Goal: Communication & Community: Ask a question

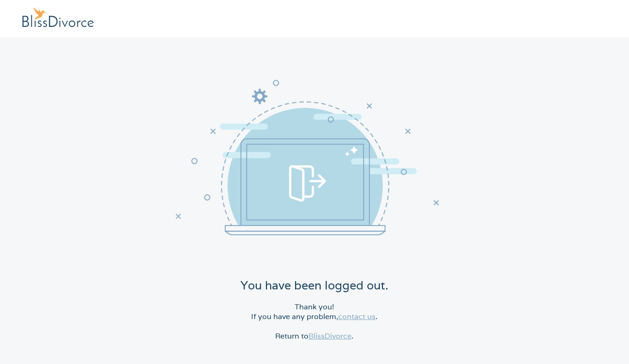
click at [324, 338] on link "BlissDivorce" at bounding box center [330, 336] width 43 height 10
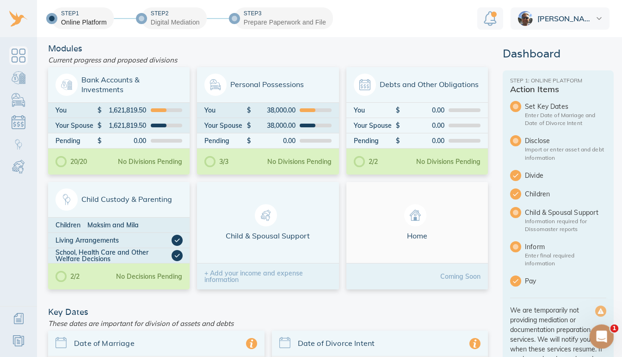
click at [596, 338] on icon "Open Intercom Messenger" at bounding box center [600, 335] width 15 height 15
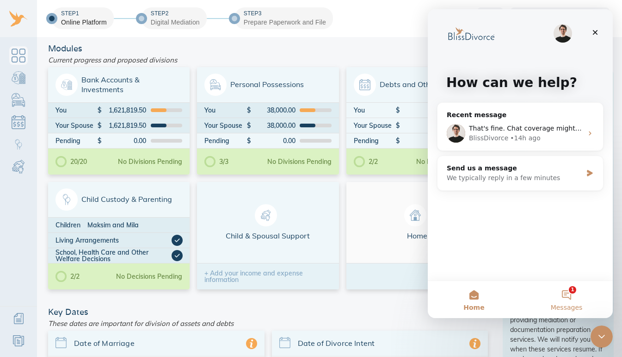
click at [566, 292] on button "1 Messages" at bounding box center [567, 299] width 93 height 37
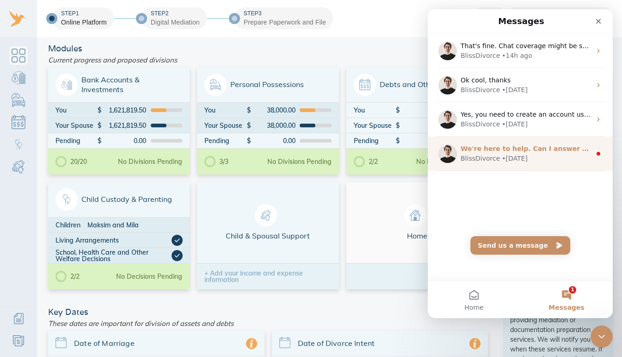
click at [536, 162] on div "BlissDivorce • [DATE]" at bounding box center [526, 159] width 131 height 10
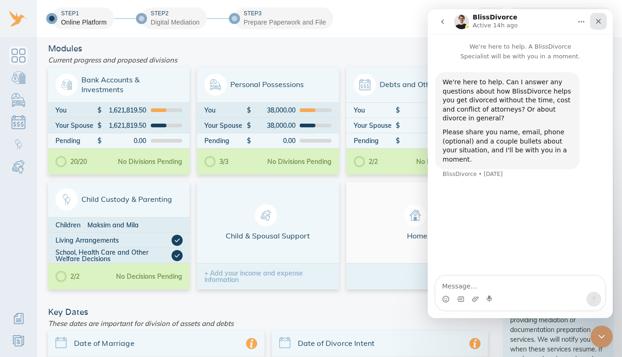
click at [597, 24] on icon "Close" at bounding box center [598, 21] width 7 height 7
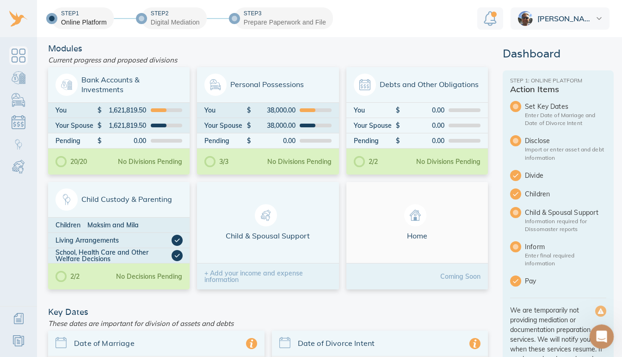
click at [596, 329] on div "Open Intercom Messenger" at bounding box center [600, 335] width 31 height 31
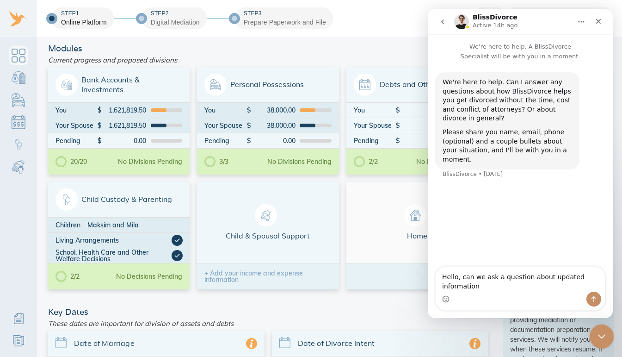
type textarea "Hello, can we ask a question about updated information?"
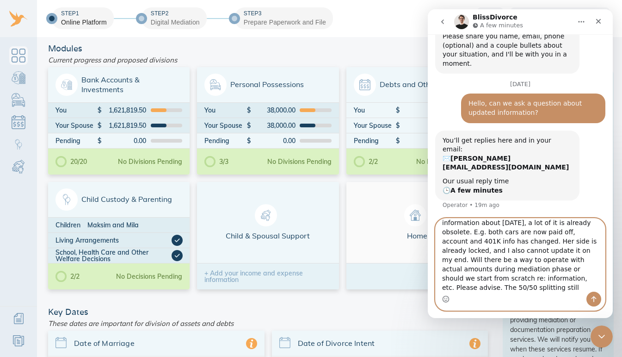
scroll to position [25, 0]
type textarea "The question is that because my wife filled out information about [DATE], a lot…"
click at [593, 296] on icon "Send a message…" at bounding box center [594, 298] width 7 height 7
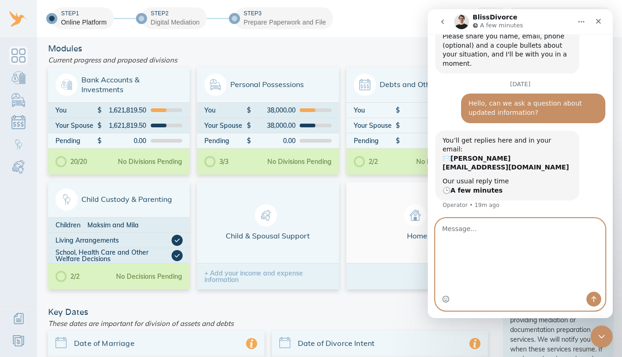
scroll to position [166, 0]
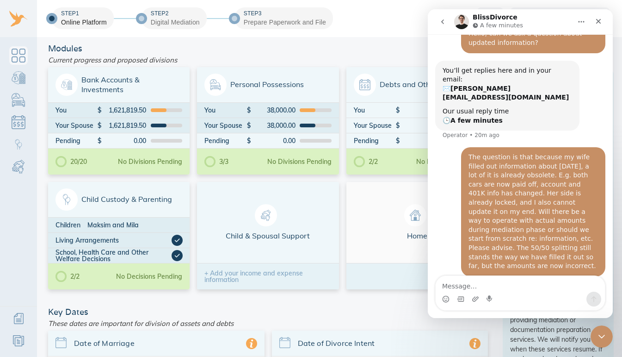
click at [567, 213] on div "The question is that because my wife filled out information about [DATE], a lot…" at bounding box center [534, 212] width 130 height 118
drag, startPoint x: 567, startPoint y: 213, endPoint x: 473, endPoint y: 198, distance: 95.6
click at [473, 198] on div "The question is that because my wife filled out information about [DATE], a lot…" at bounding box center [534, 212] width 130 height 118
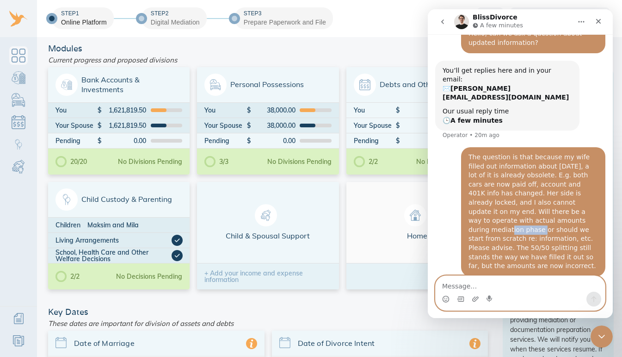
drag, startPoint x: 473, startPoint y: 198, endPoint x: 447, endPoint y: 286, distance: 91.7
click at [447, 286] on textarea "Message…" at bounding box center [520, 284] width 169 height 16
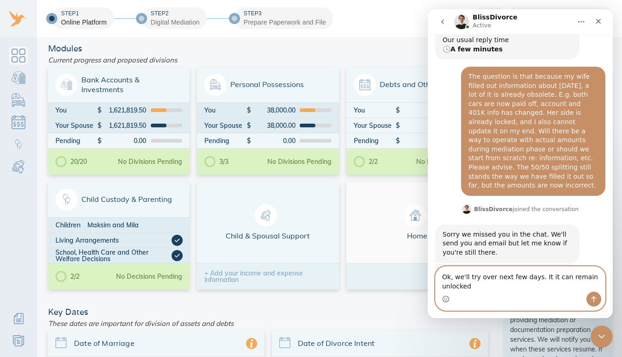
scroll to position [246, 0]
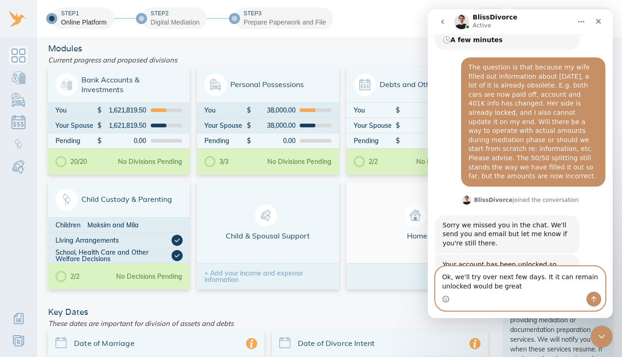
type textarea "Ok, we'll try over next few days. It it can remain unlocked would be great."
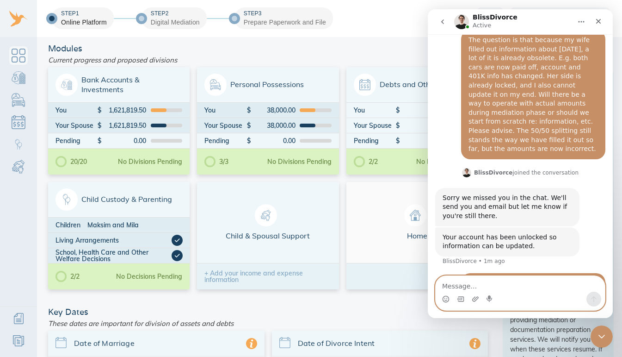
scroll to position [309, 0]
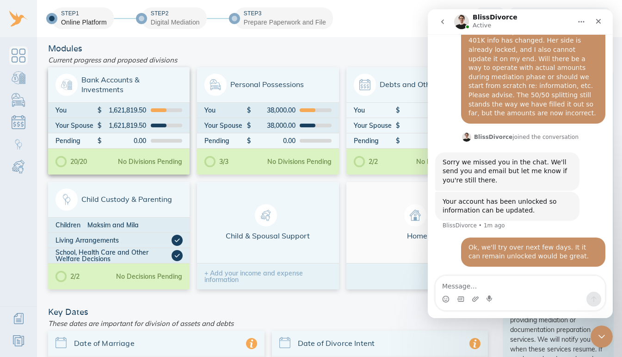
click at [124, 85] on span "Bank Accounts & Investments" at bounding box center [119, 85] width 127 height 22
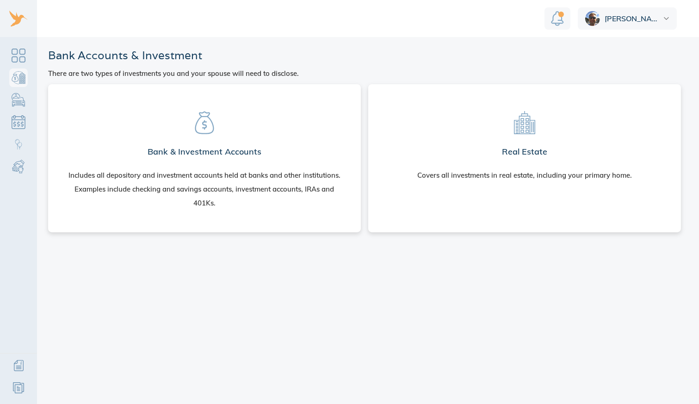
click at [197, 137] on section "Bank & Investment Accounts Includes all depository and investment accounts held…" at bounding box center [205, 157] width 298 height 130
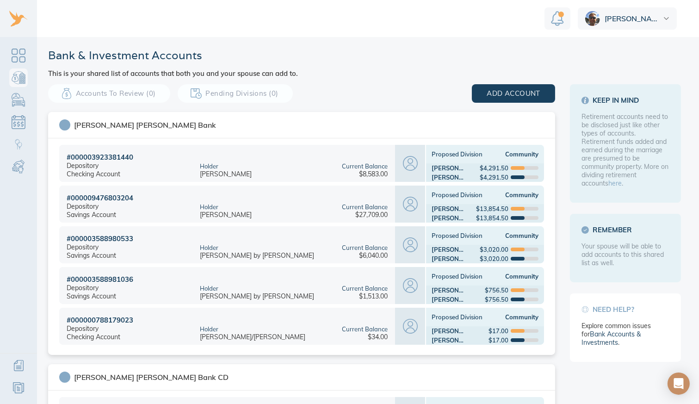
click at [231, 169] on div "Holder Olga Rodigin" at bounding box center [262, 163] width 138 height 37
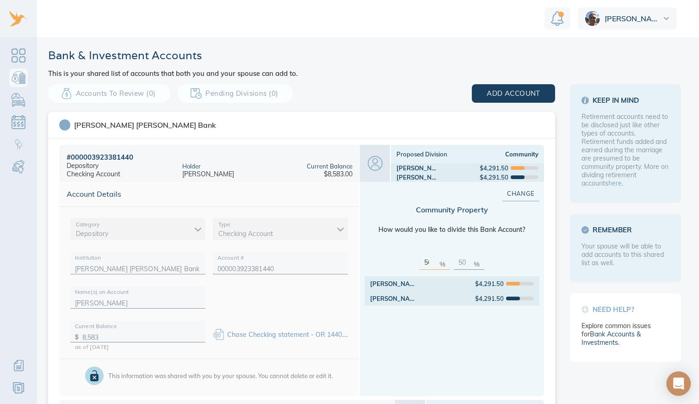
click at [678, 380] on icon "Open Intercom Messenger" at bounding box center [678, 384] width 11 height 12
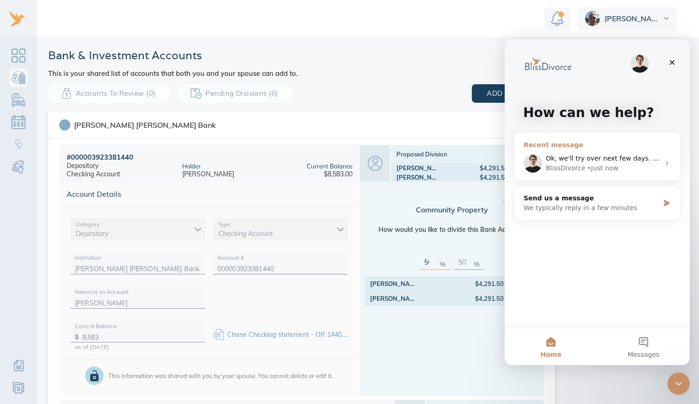
click at [616, 166] on div "BlissDivorce • Just now" at bounding box center [603, 168] width 114 height 10
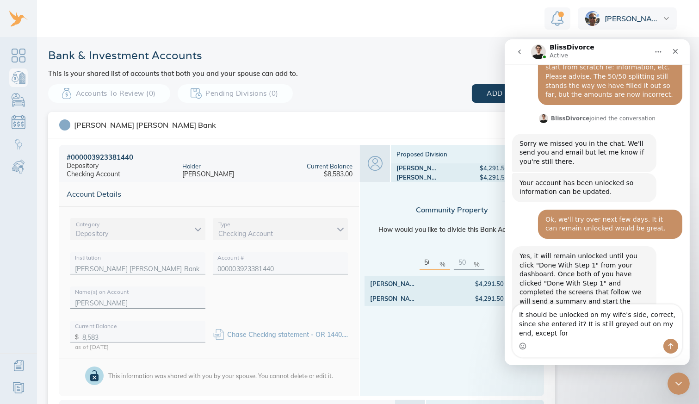
scroll to position [383, 0]
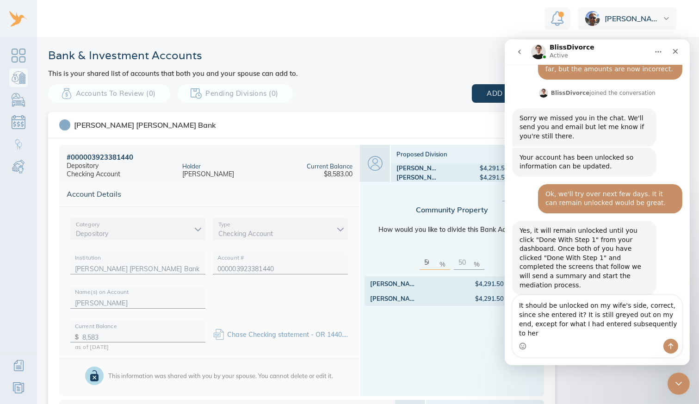
type textarea "It should be unlocked on my wife's side, correct, since she entered it? It is s…"
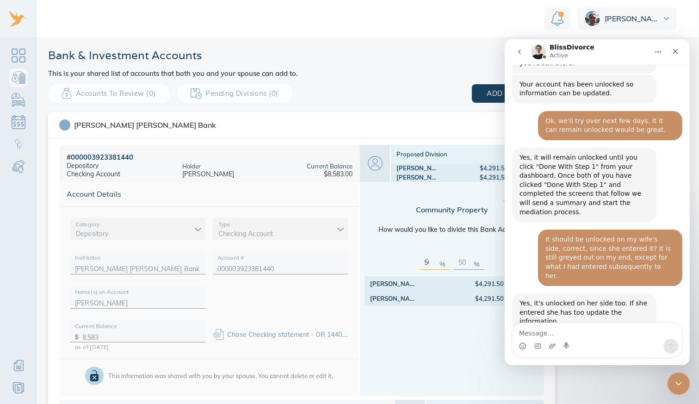
scroll to position [420, 0]
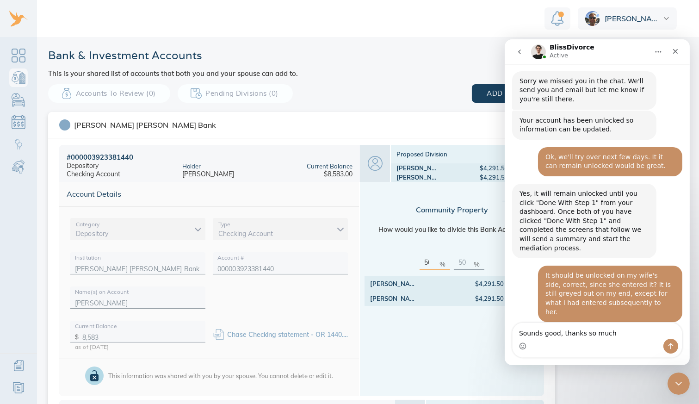
type textarea "Sounds good, thanks so much."
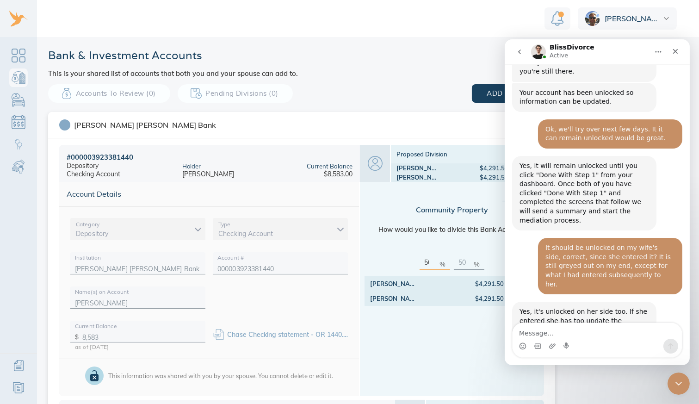
scroll to position [476, 0]
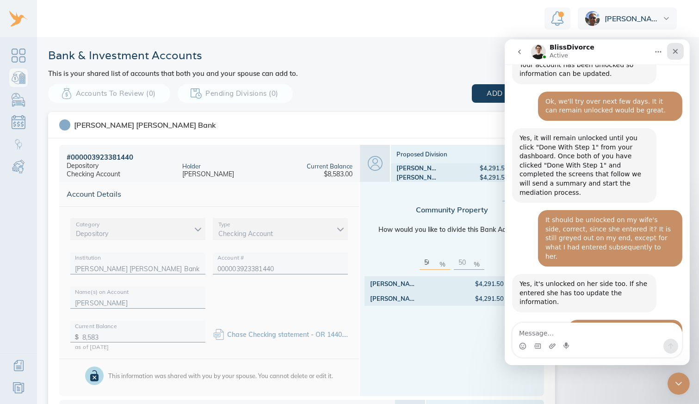
click at [677, 52] on icon "Close" at bounding box center [675, 51] width 7 height 7
